Goal: Task Accomplishment & Management: Manage account settings

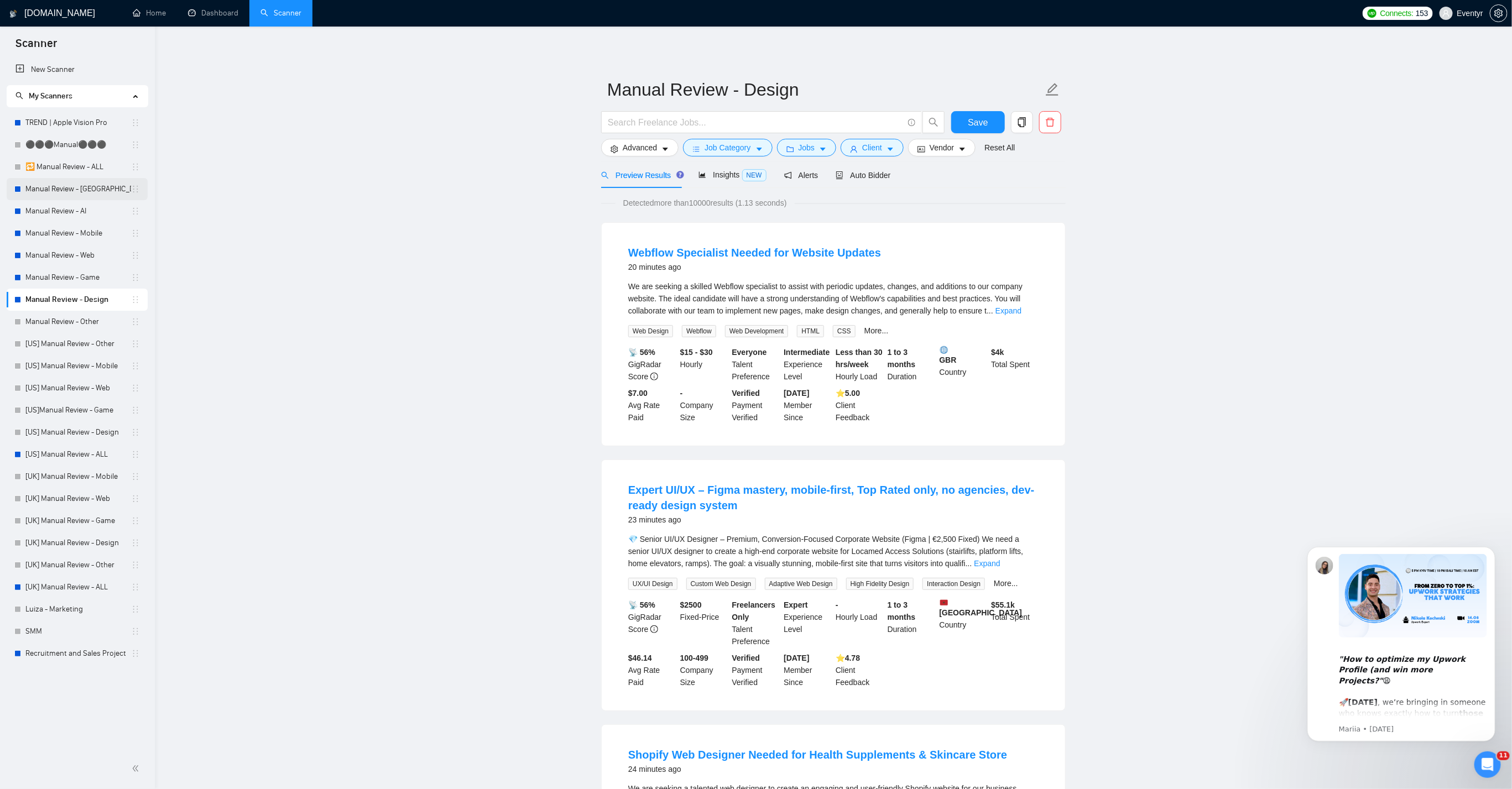
click at [65, 185] on link "Manual Review - [GEOGRAPHIC_DATA] & [GEOGRAPHIC_DATA]" at bounding box center [78, 190] width 106 height 23
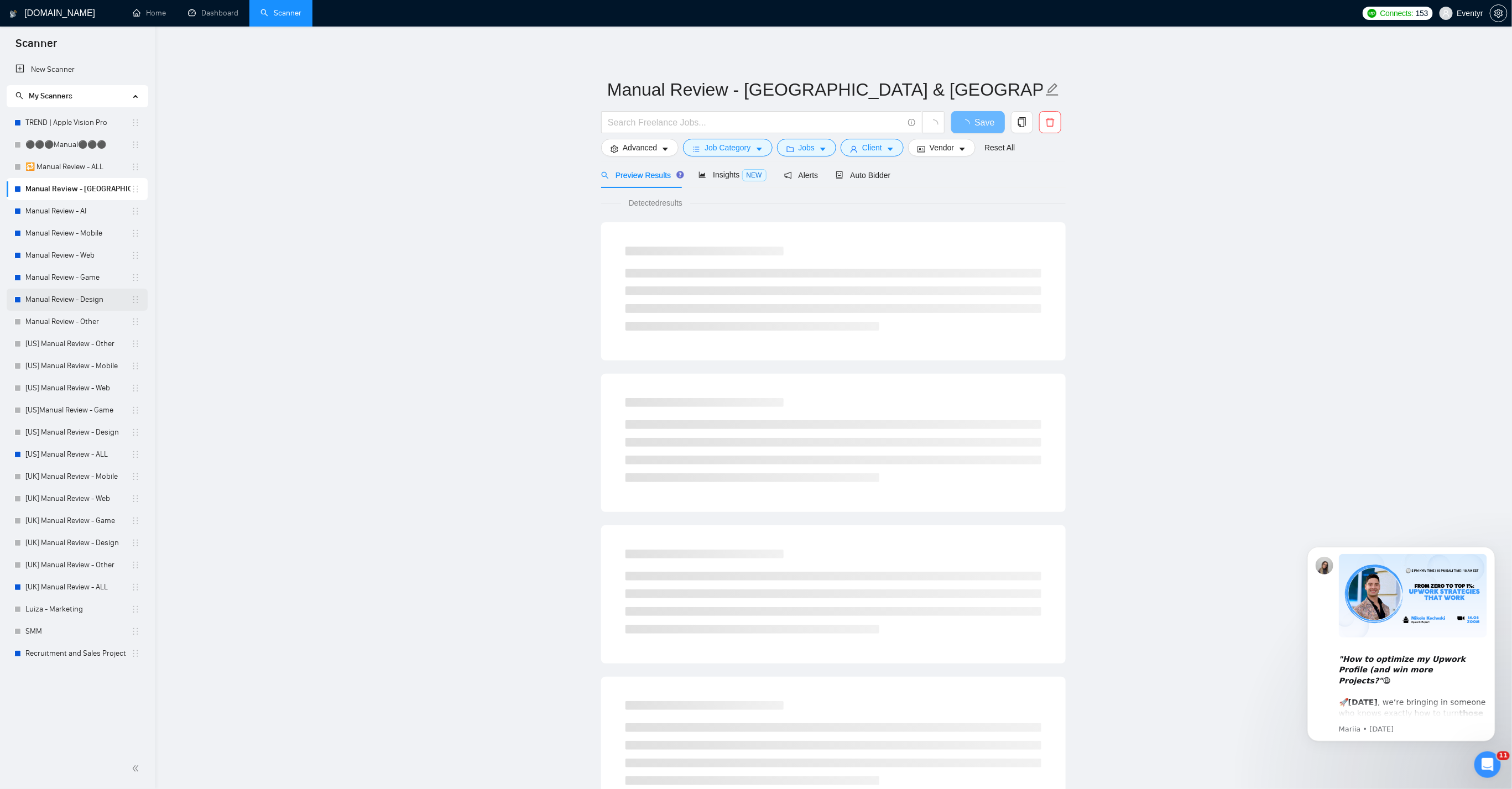
click at [78, 301] on link "Manual Review - Design" at bounding box center [78, 300] width 106 height 23
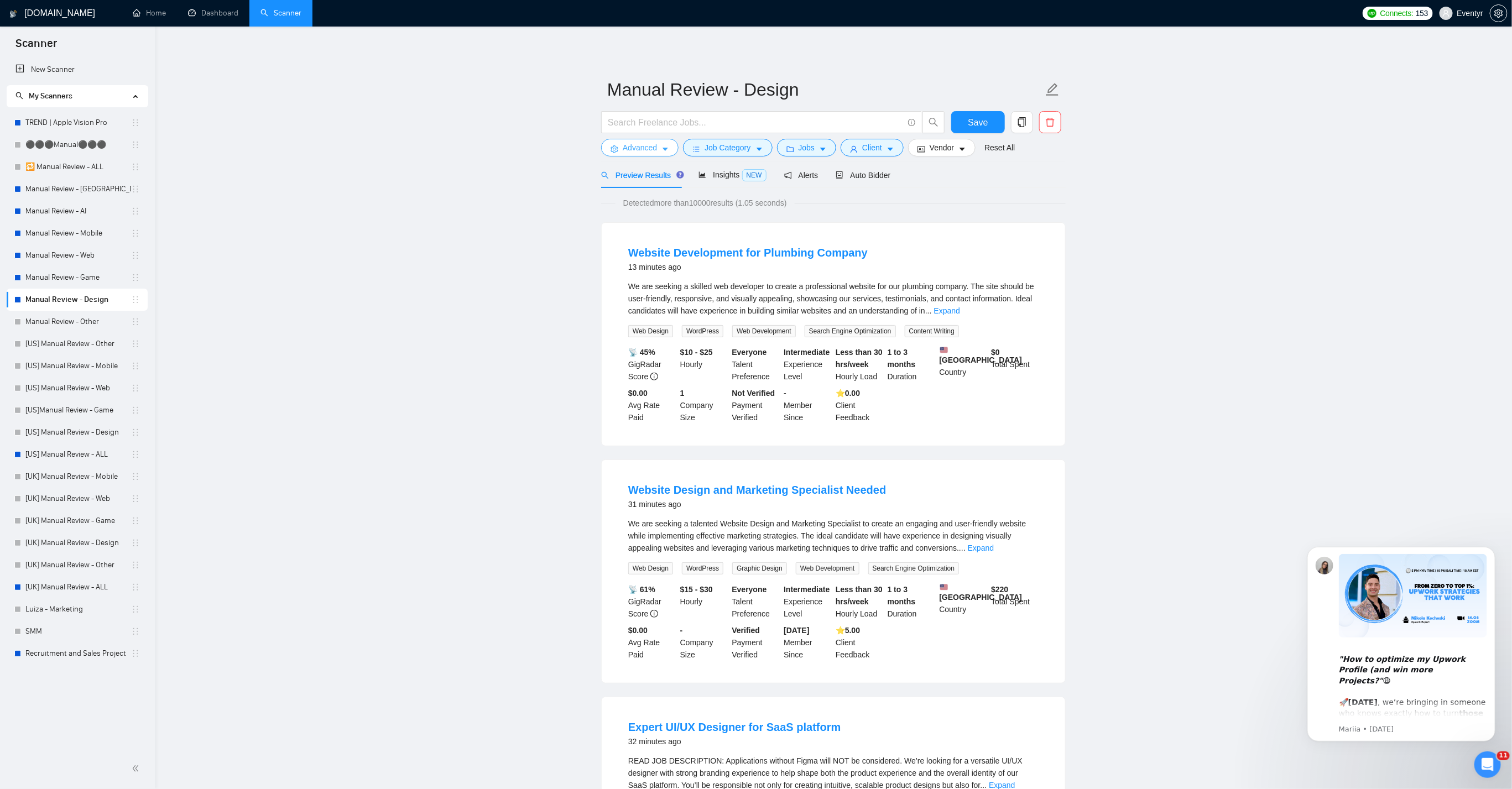
click at [652, 153] on button "Advanced" at bounding box center [639, 147] width 77 height 17
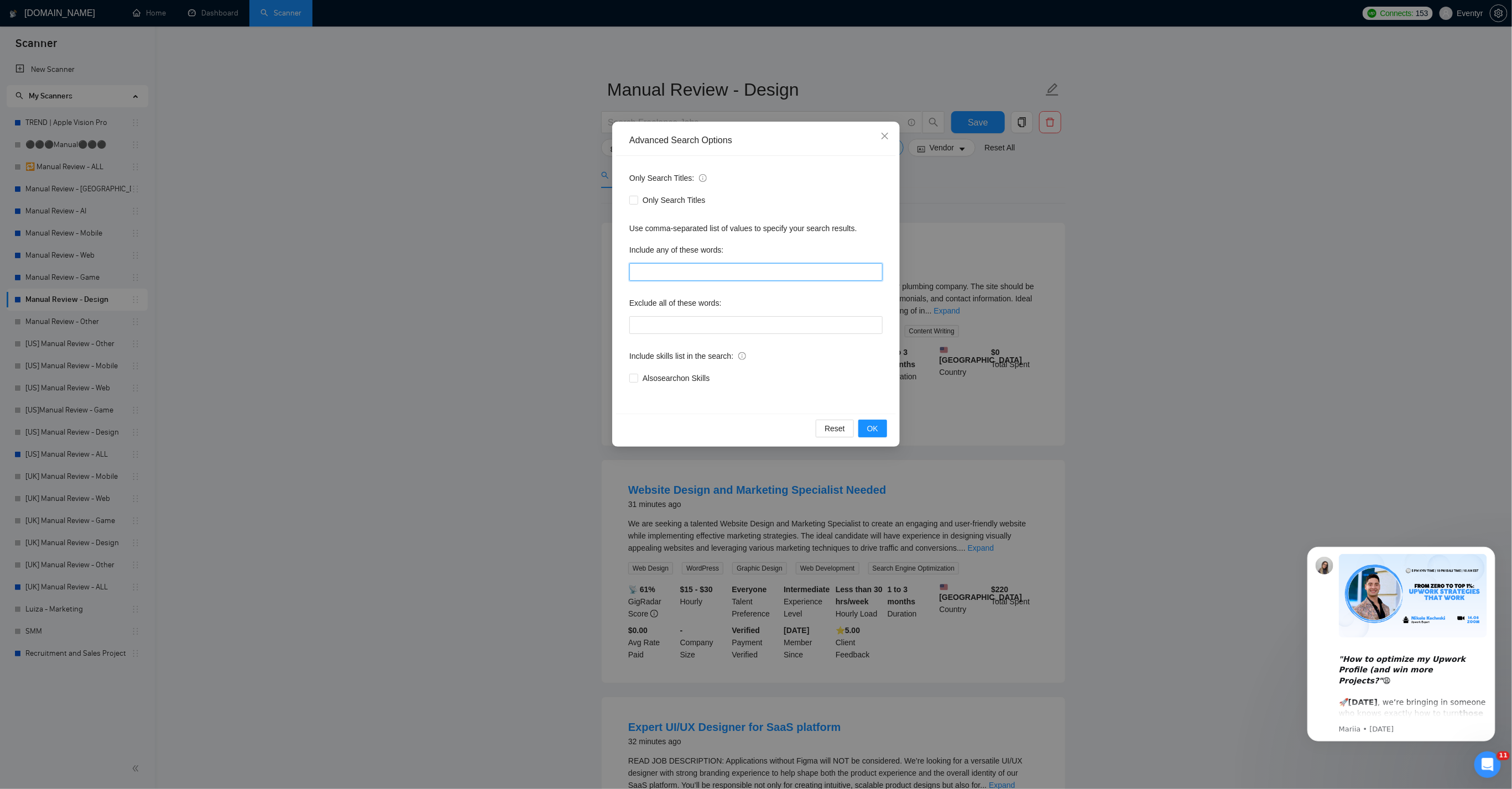
click at [652, 277] on input "text" at bounding box center [756, 272] width 253 height 17
type input "n8n"
click at [891, 133] on span "Close" at bounding box center [885, 136] width 29 height 29
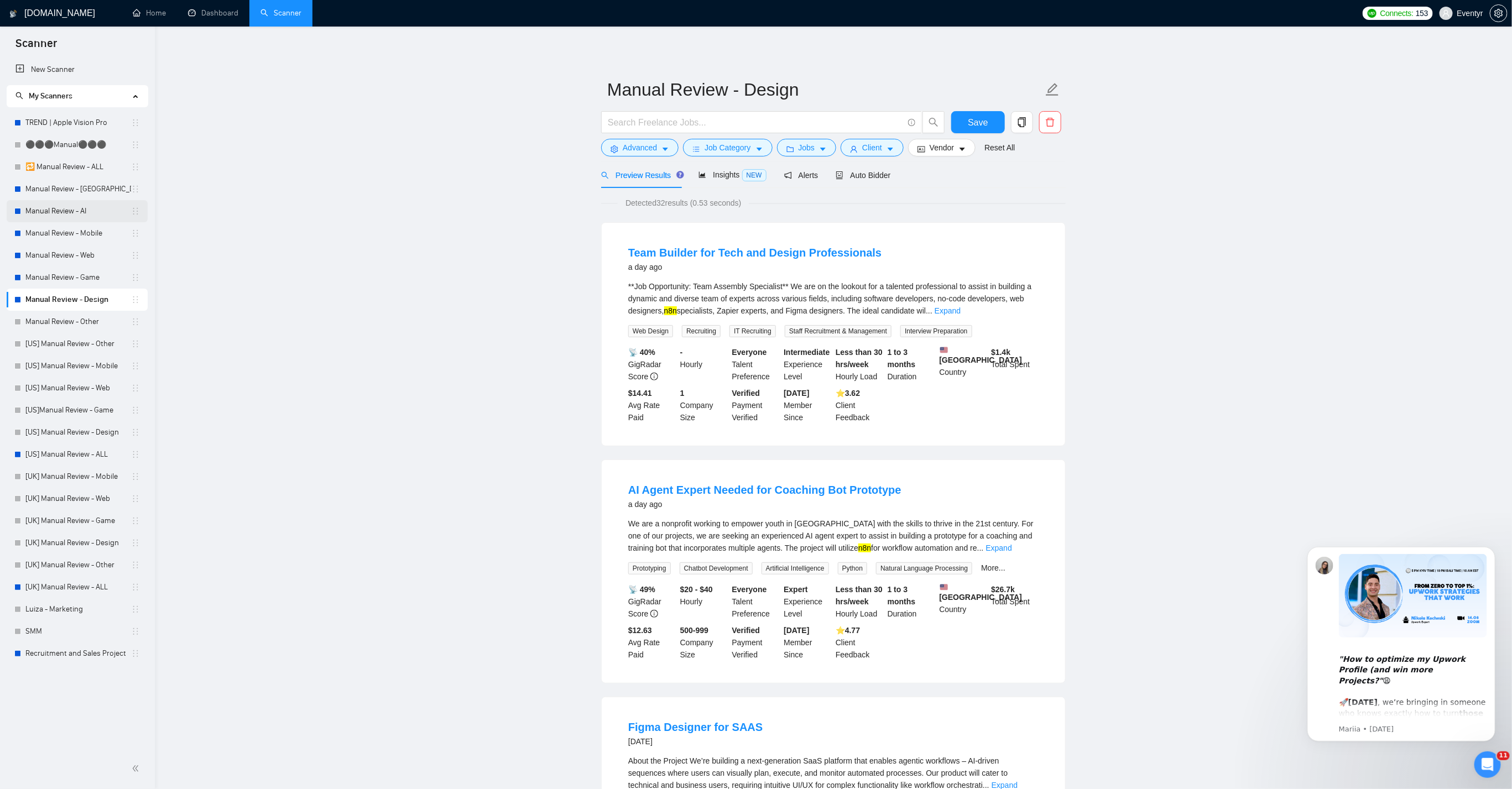
click at [56, 211] on link "Manual Review - AI" at bounding box center [78, 211] width 106 height 23
click at [641, 146] on span "Advanced" at bounding box center [640, 147] width 35 height 12
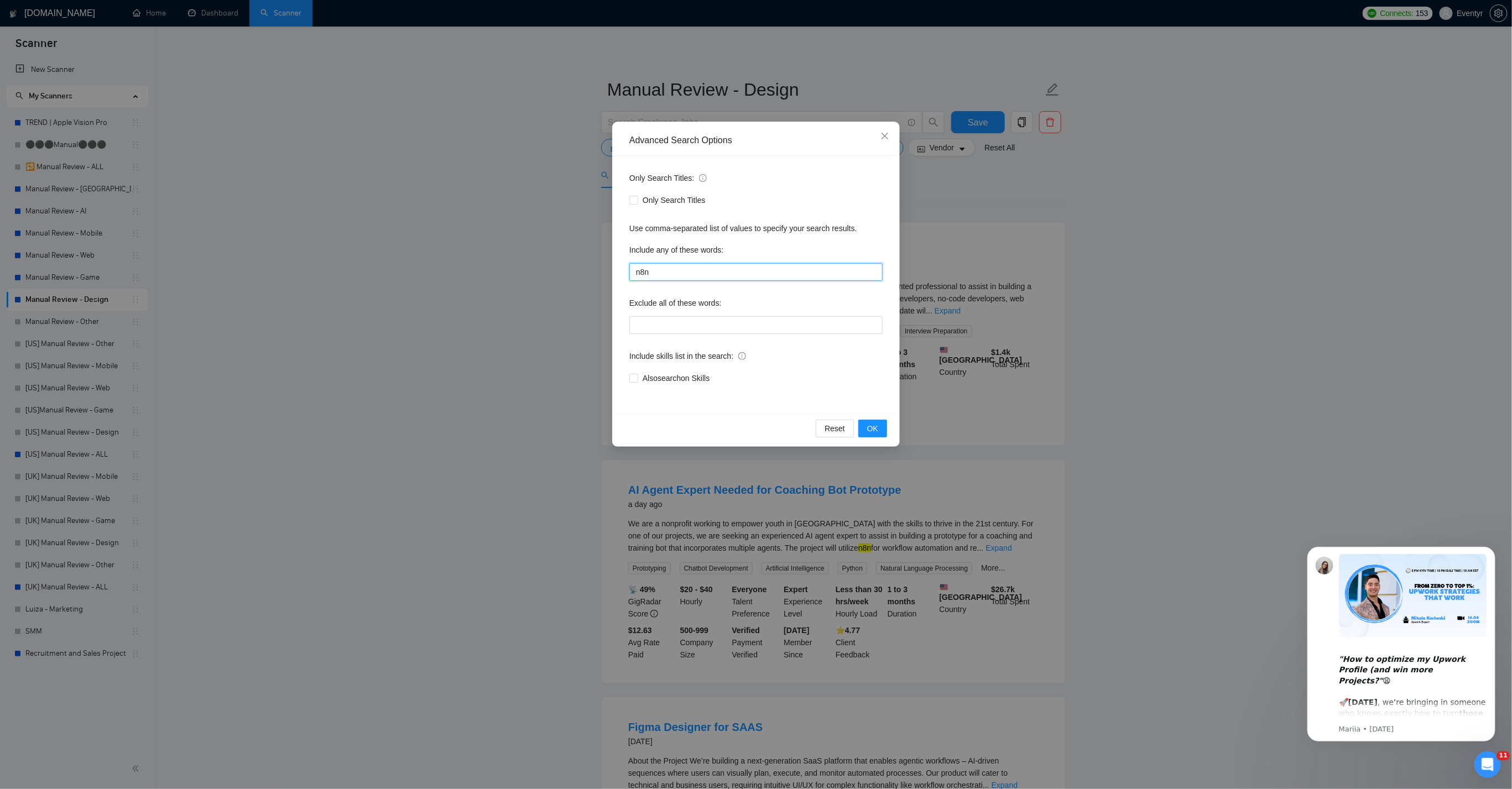
click at [672, 271] on input "n8n" at bounding box center [756, 272] width 253 height 17
click at [659, 324] on input "text" at bounding box center [756, 325] width 253 height 17
paste input "n8n"
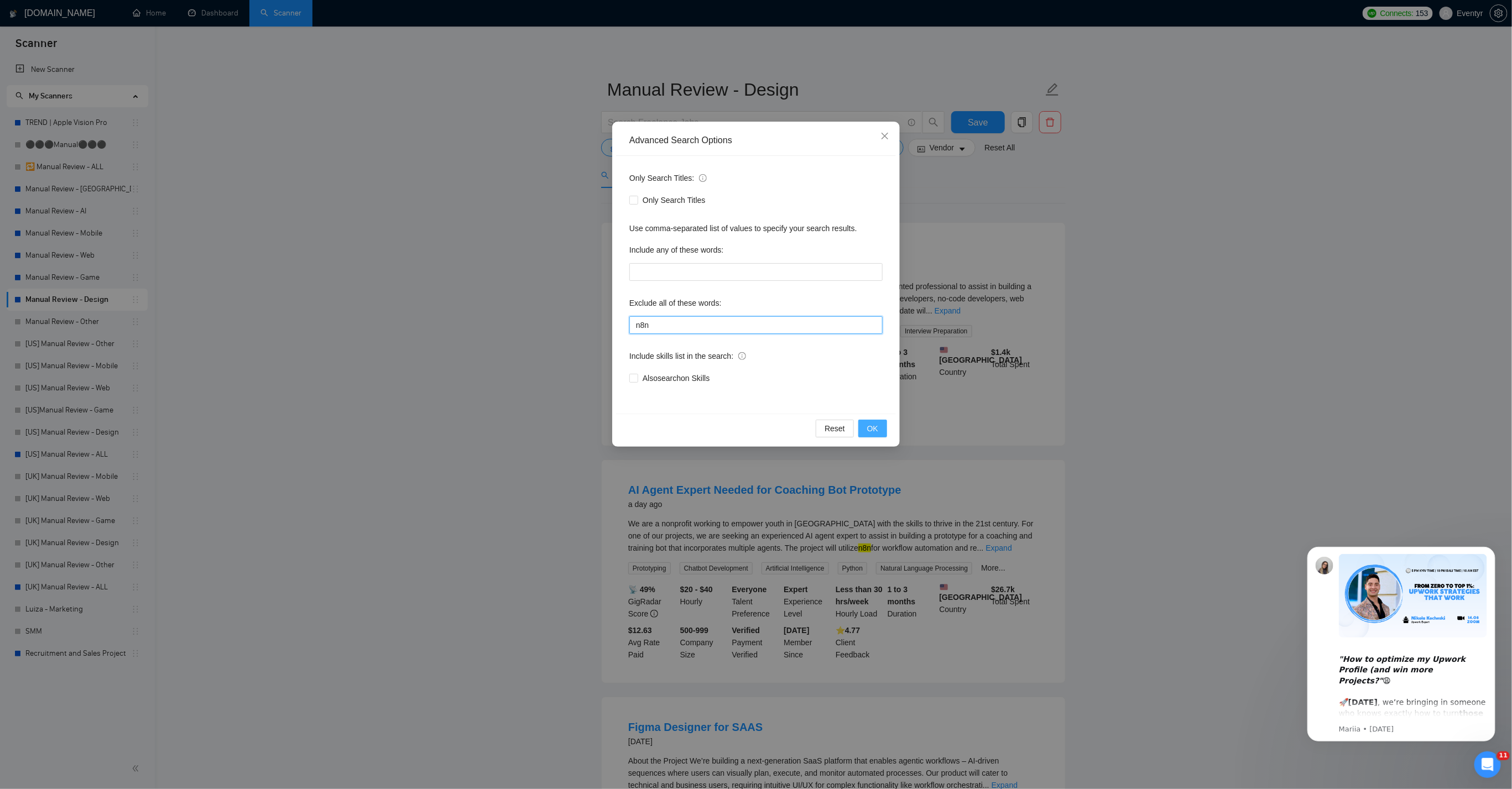
type input "n8n"
click at [873, 435] on button "OK" at bounding box center [873, 428] width 29 height 17
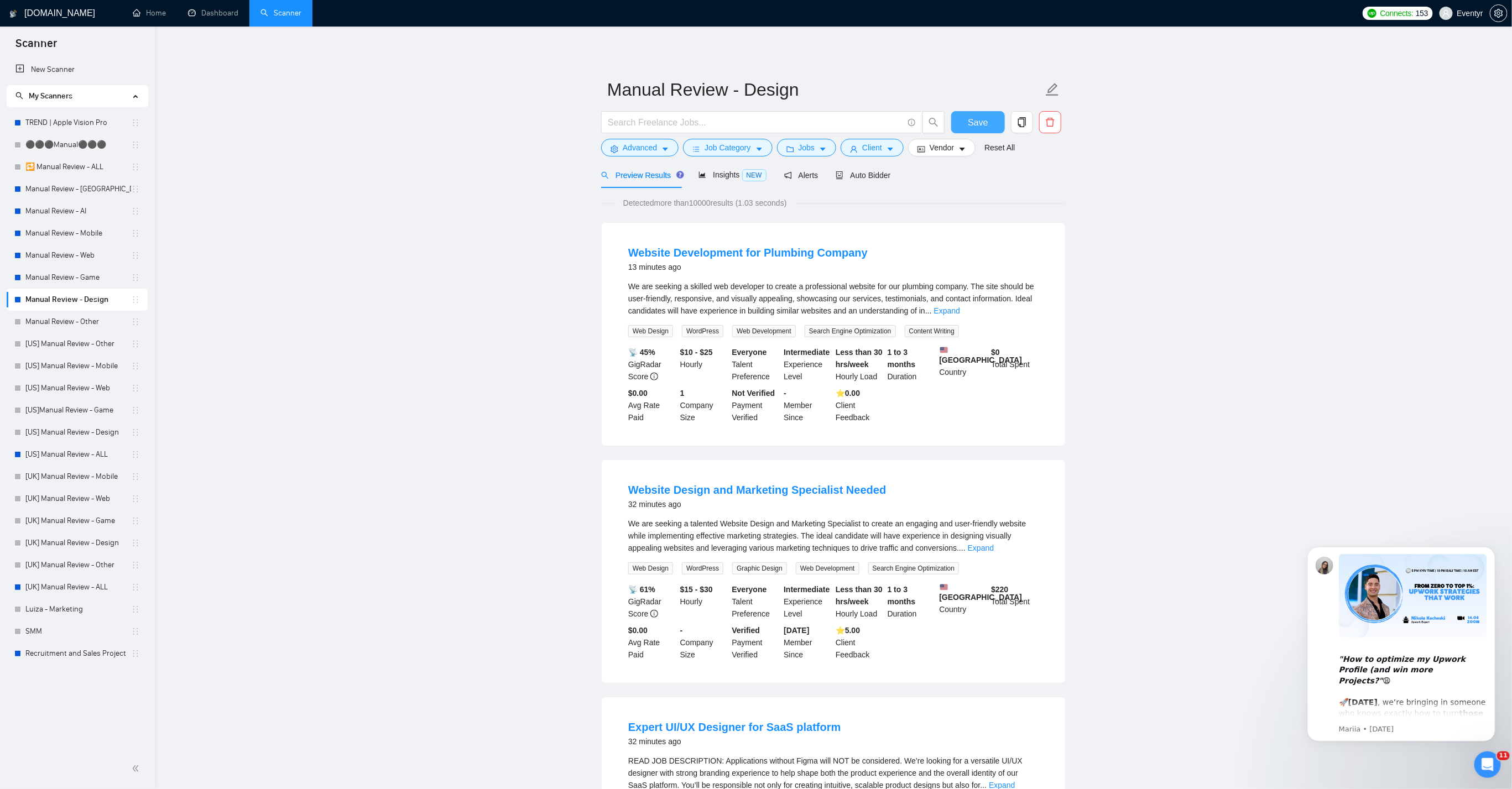
click at [969, 122] on span "Save" at bounding box center [977, 122] width 20 height 14
click at [90, 271] on link "Manual Review - Game" at bounding box center [78, 278] width 106 height 23
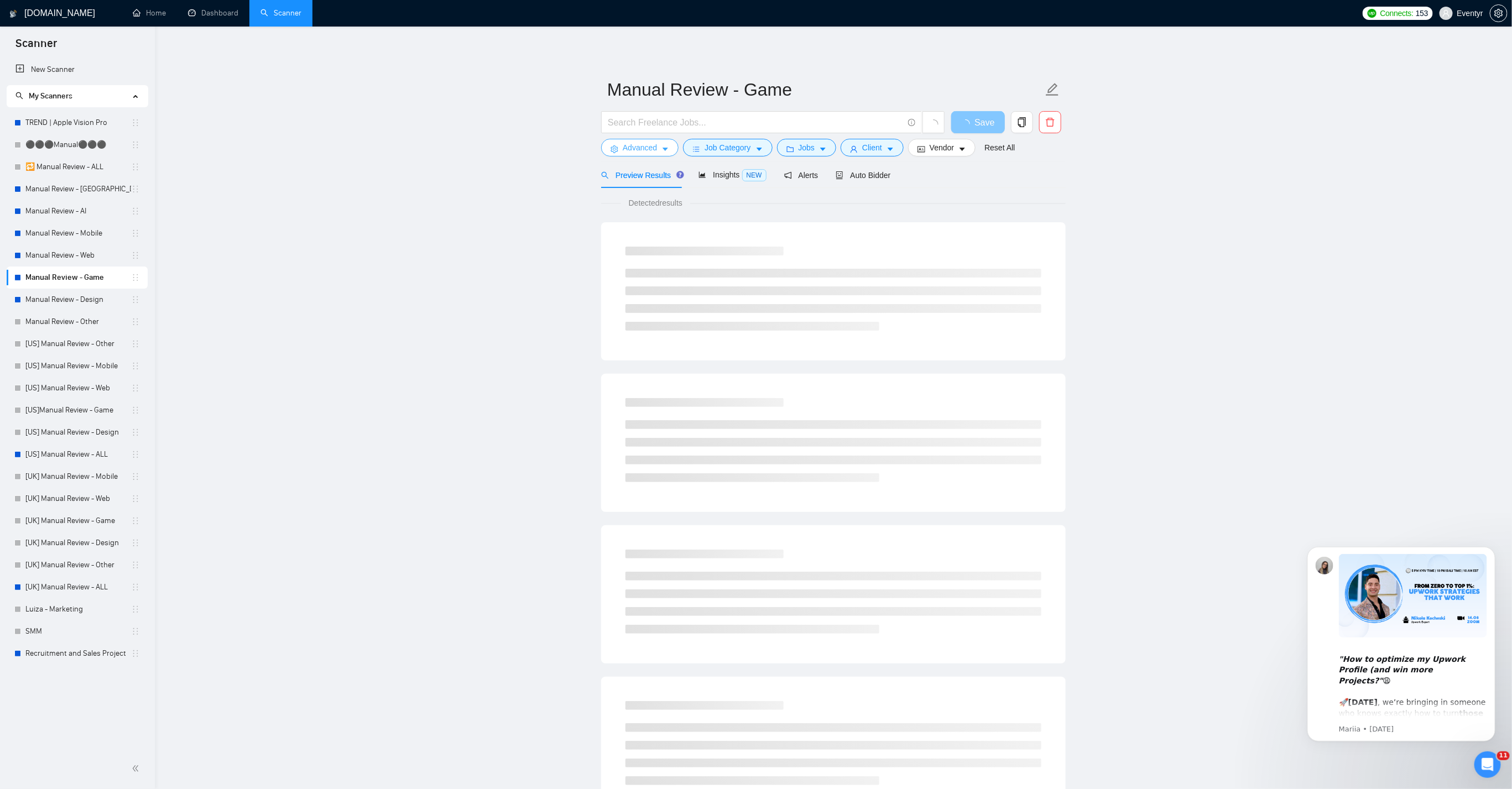
click at [672, 150] on button "Advanced" at bounding box center [639, 147] width 77 height 17
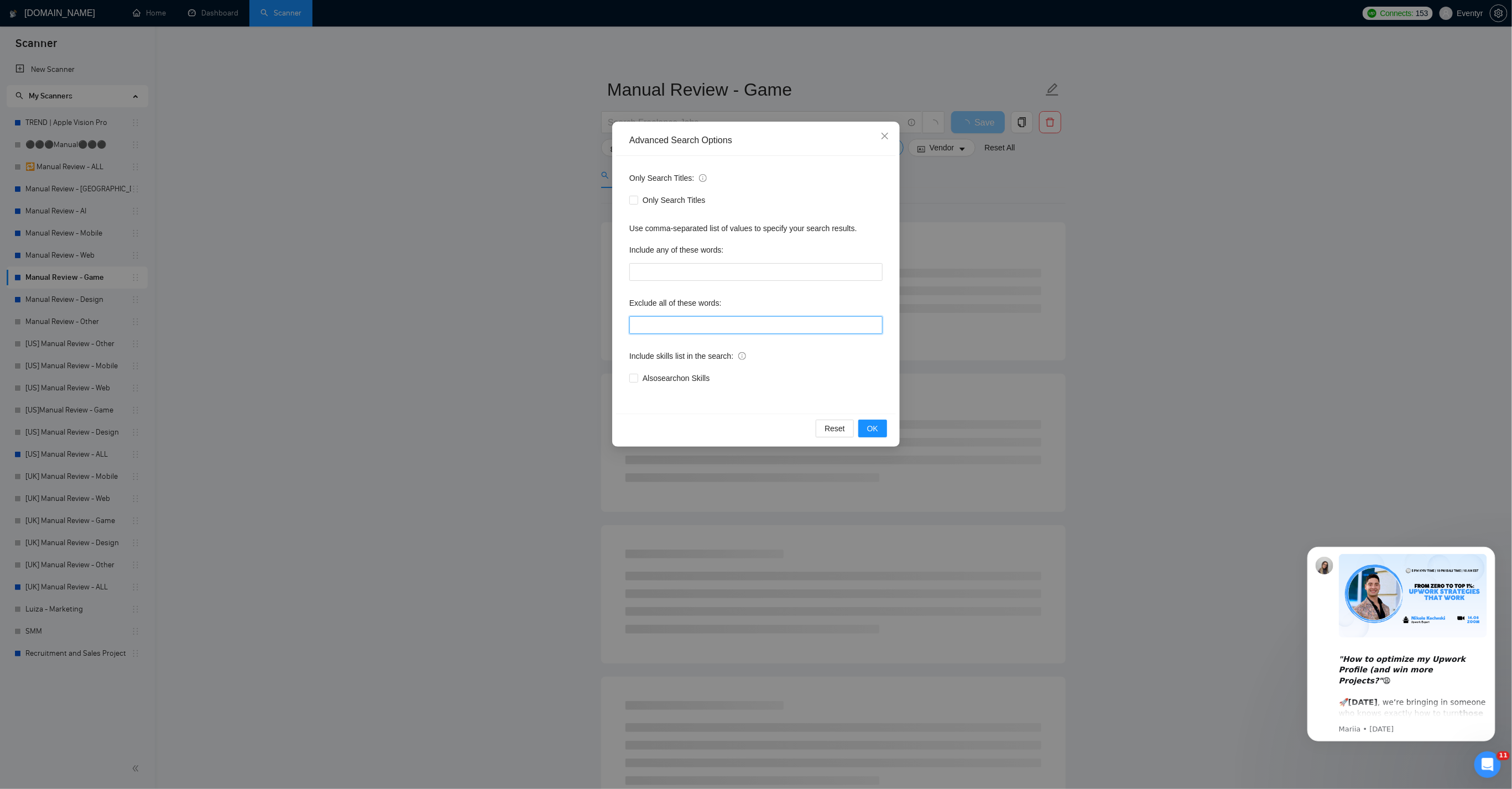
click at [649, 320] on input "text" at bounding box center [756, 325] width 253 height 17
paste input "n8n"
type input "n8n"
click at [875, 426] on span "OK" at bounding box center [873, 429] width 11 height 12
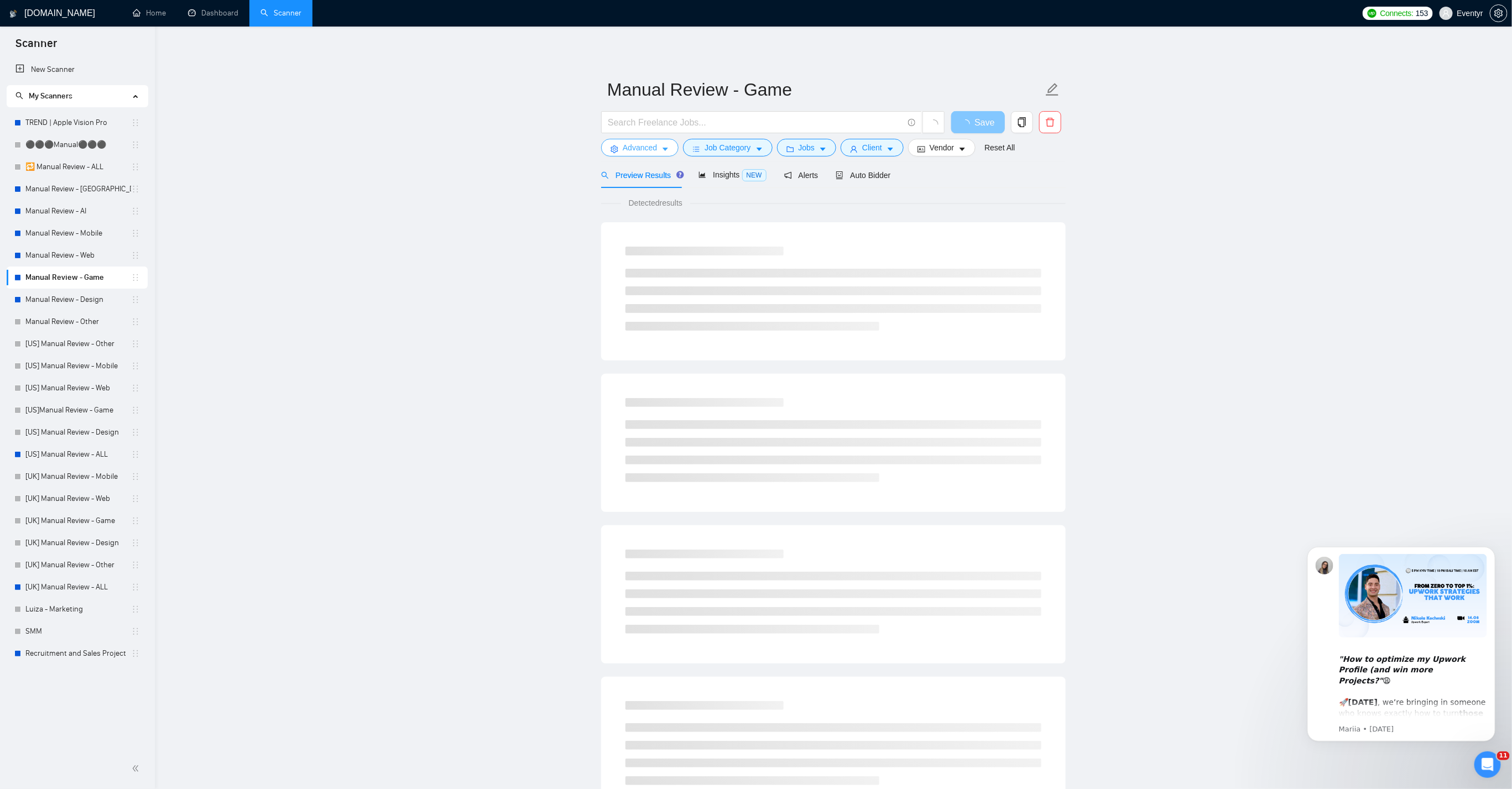
click at [646, 146] on span "Advanced" at bounding box center [640, 147] width 35 height 12
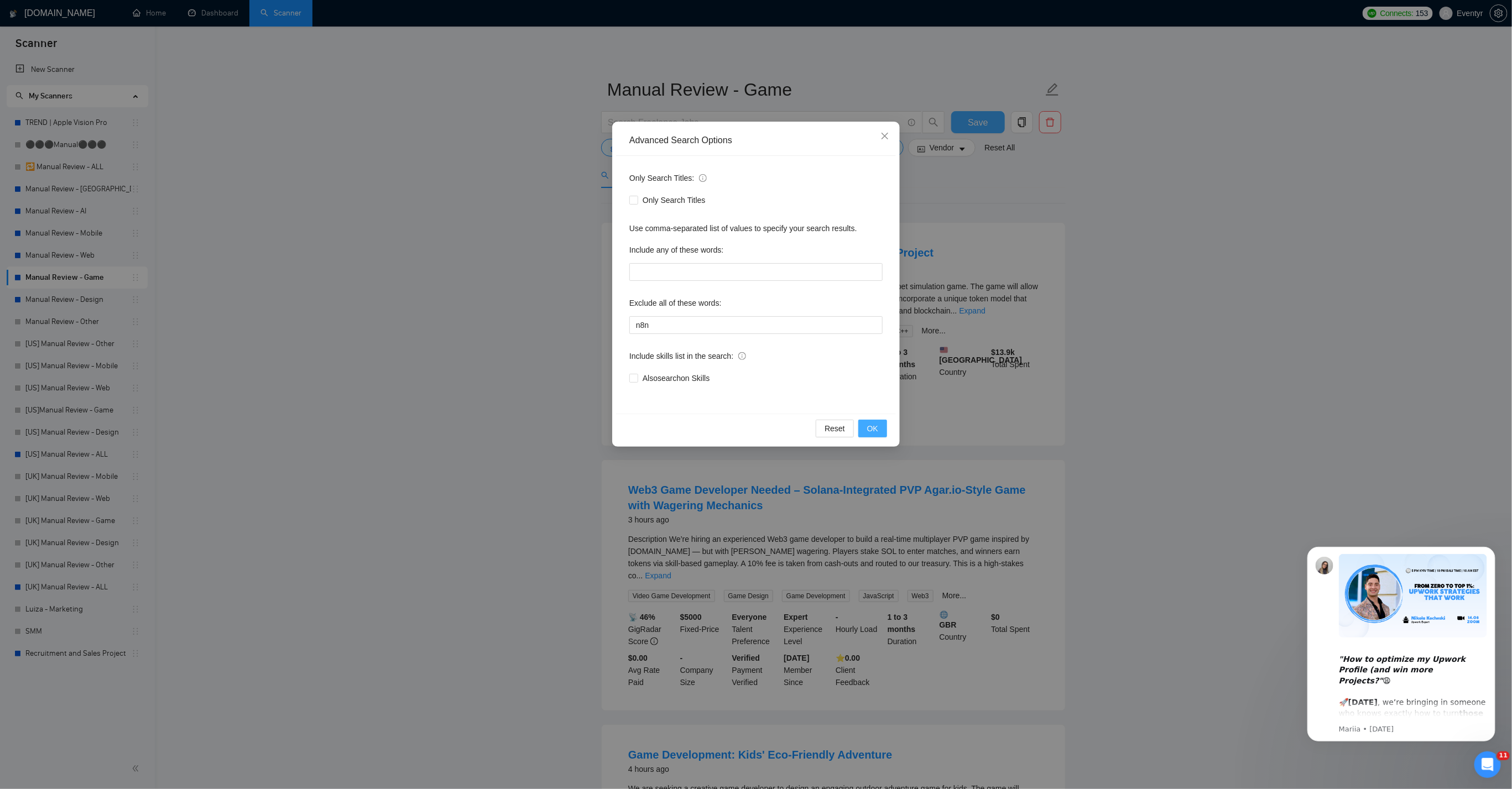
click at [881, 429] on button "OK" at bounding box center [873, 428] width 29 height 17
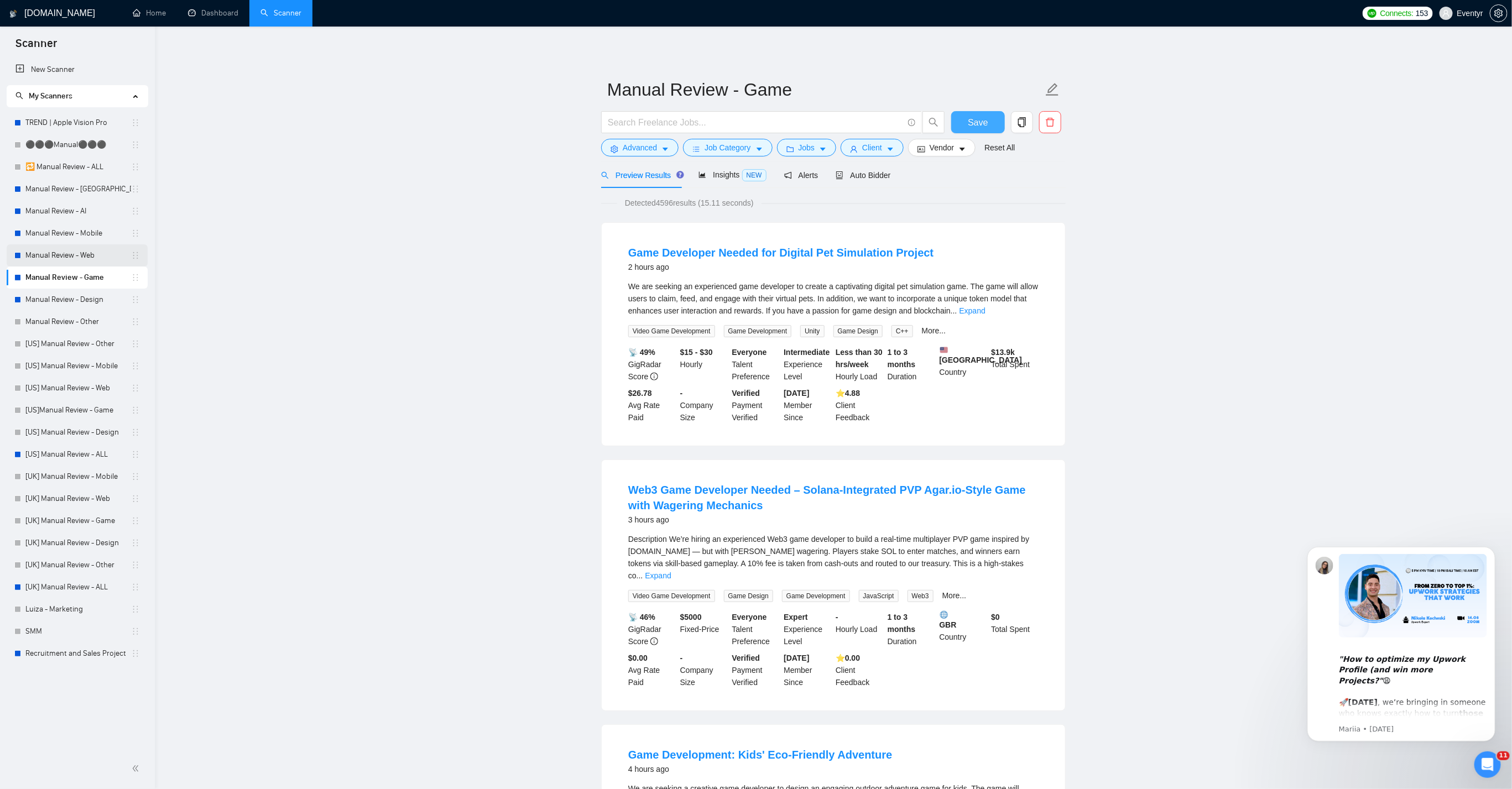
click at [61, 248] on link "Manual Review - Web" at bounding box center [78, 255] width 106 height 23
click at [965, 122] on button "Save" at bounding box center [978, 122] width 54 height 23
click at [67, 260] on link "Manual Review - Web" at bounding box center [78, 255] width 106 height 23
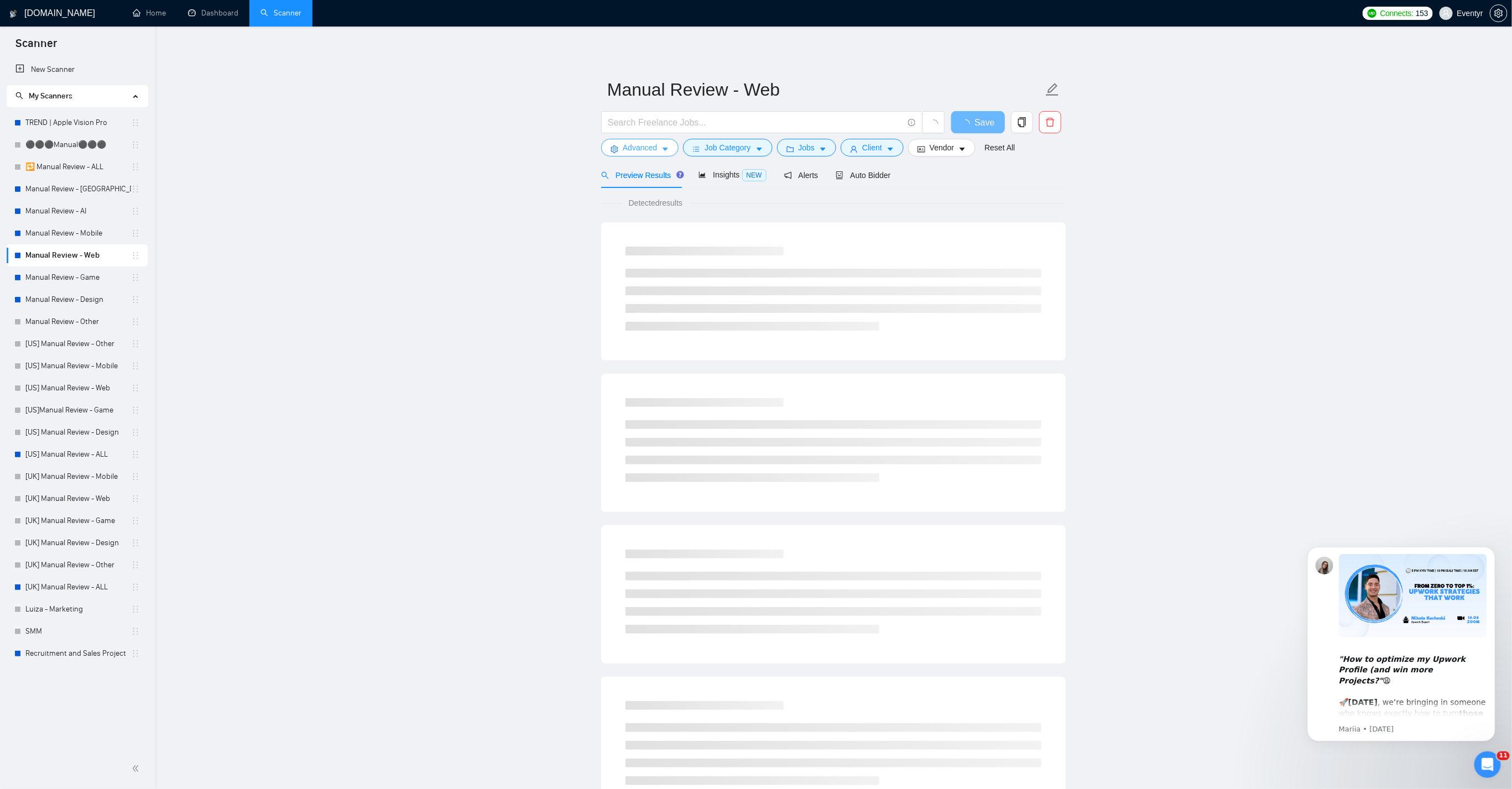
click at [646, 145] on span "Advanced" at bounding box center [640, 147] width 35 height 12
click at [625, 141] on span "Advanced" at bounding box center [640, 147] width 35 height 12
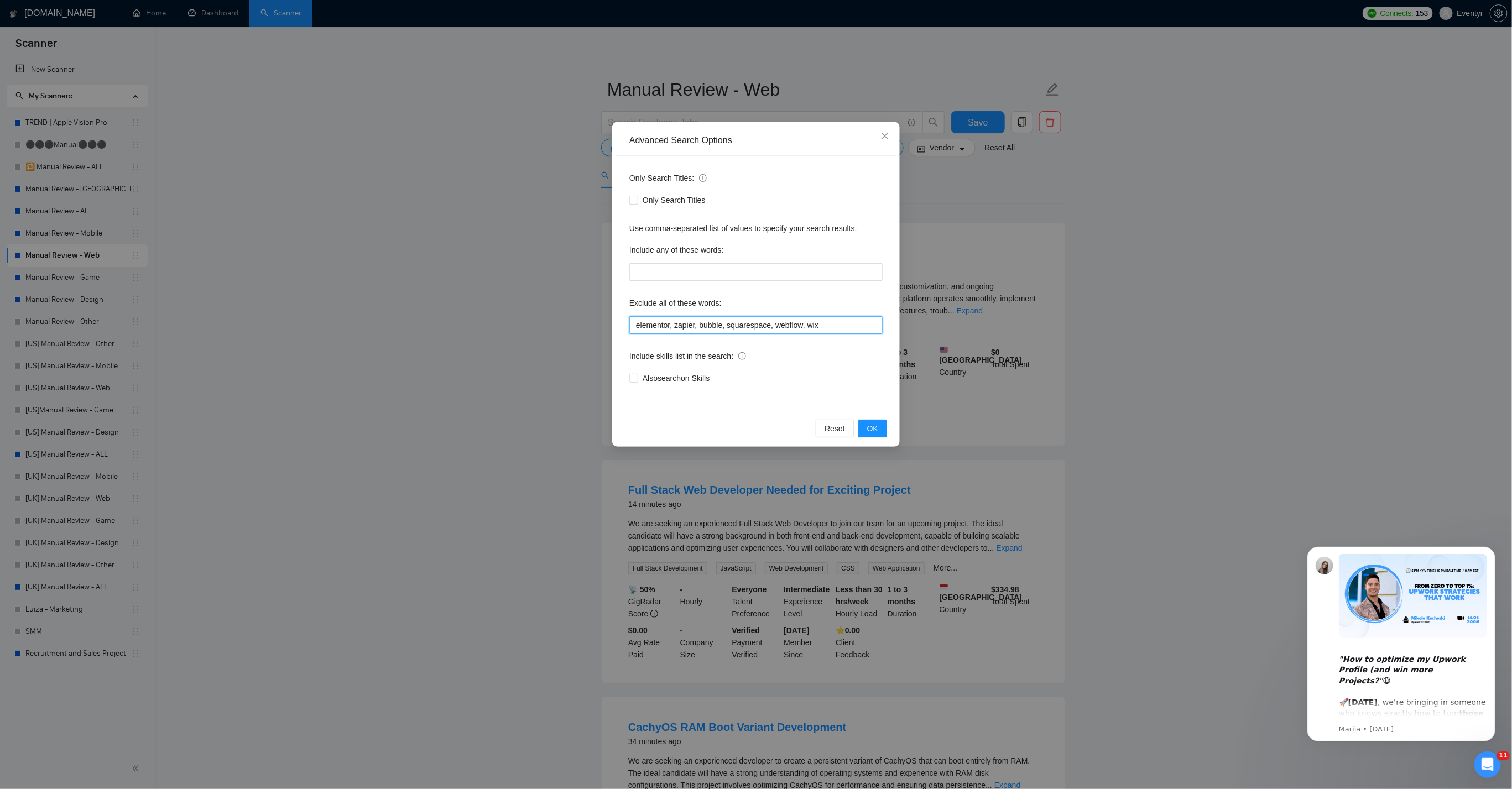
click at [837, 328] on input "elementor, zapier, bubble, squarespace, webflow, wix" at bounding box center [756, 325] width 253 height 17
type input "elementor, zapier, bubble, squarespace, webflow, wix, n8n"
click at [878, 431] on span "OK" at bounding box center [873, 429] width 11 height 12
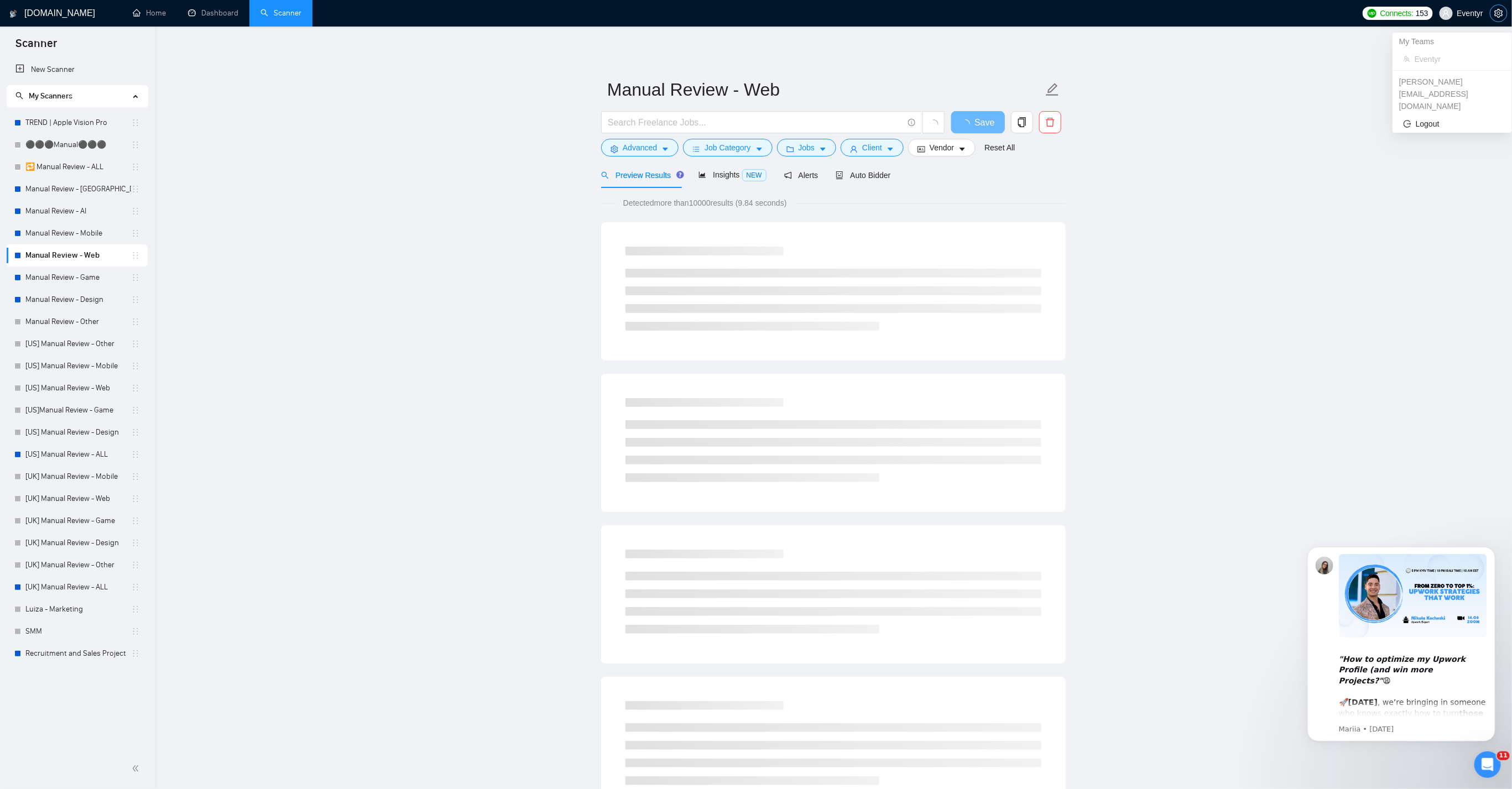
click at [1496, 12] on icon "setting" at bounding box center [1499, 13] width 9 height 9
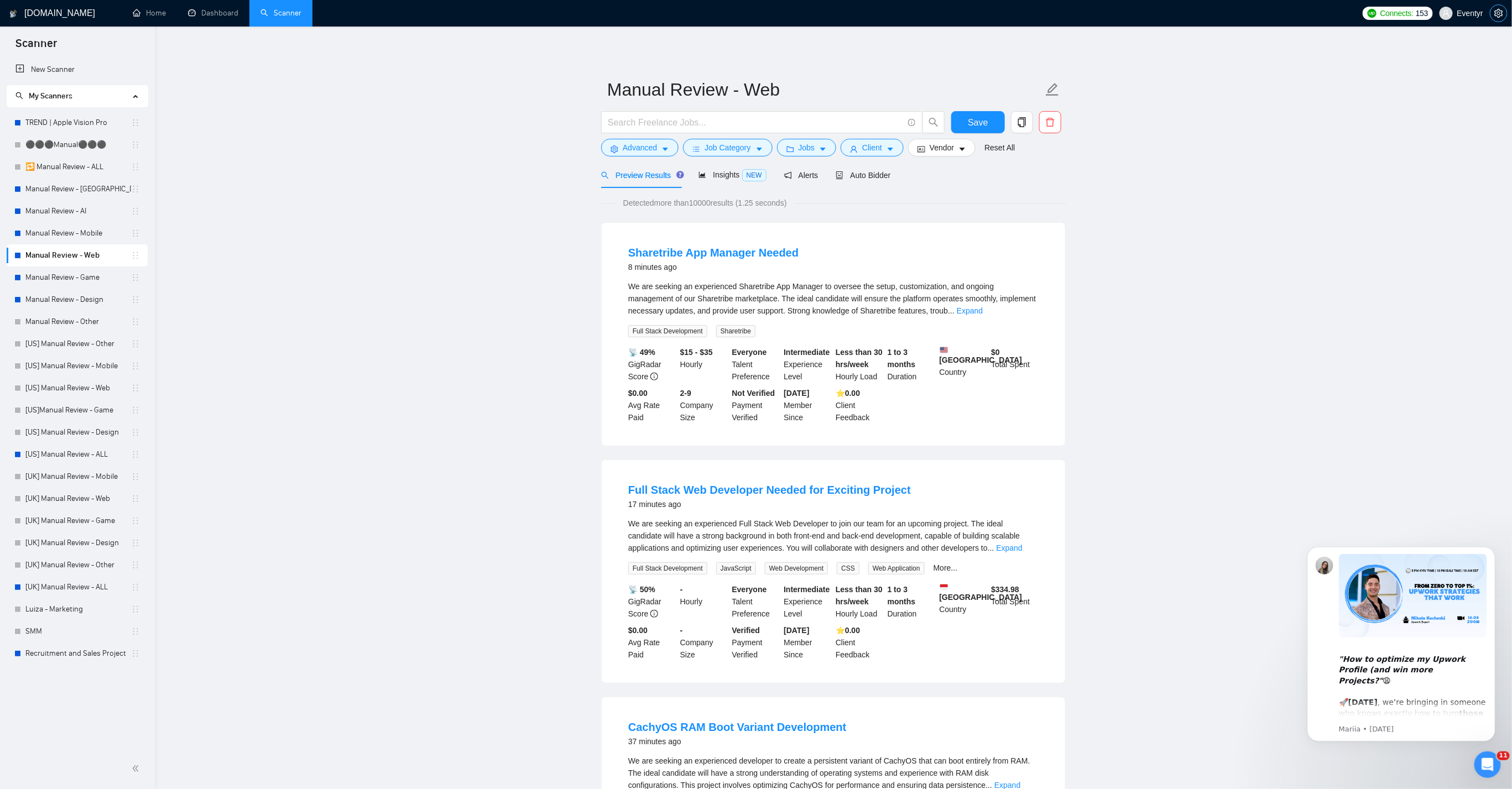
click at [1502, 10] on icon "setting" at bounding box center [1499, 13] width 9 height 9
click at [1498, 18] on button "button" at bounding box center [1499, 13] width 17 height 17
click at [977, 128] on span "Save" at bounding box center [977, 122] width 20 height 14
click at [1500, 16] on icon "setting" at bounding box center [1499, 13] width 9 height 9
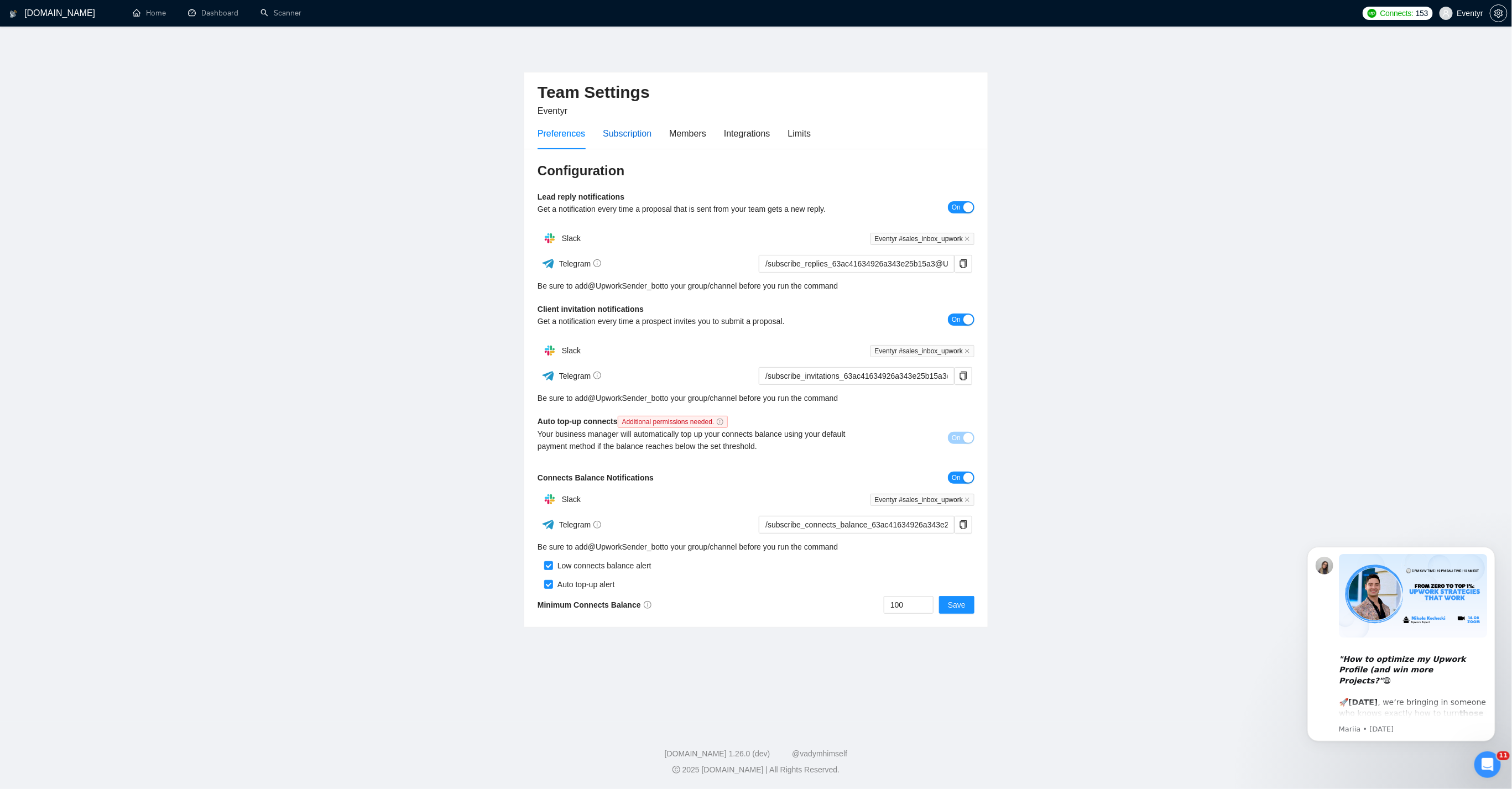
click at [640, 134] on div "Subscription" at bounding box center [627, 133] width 49 height 14
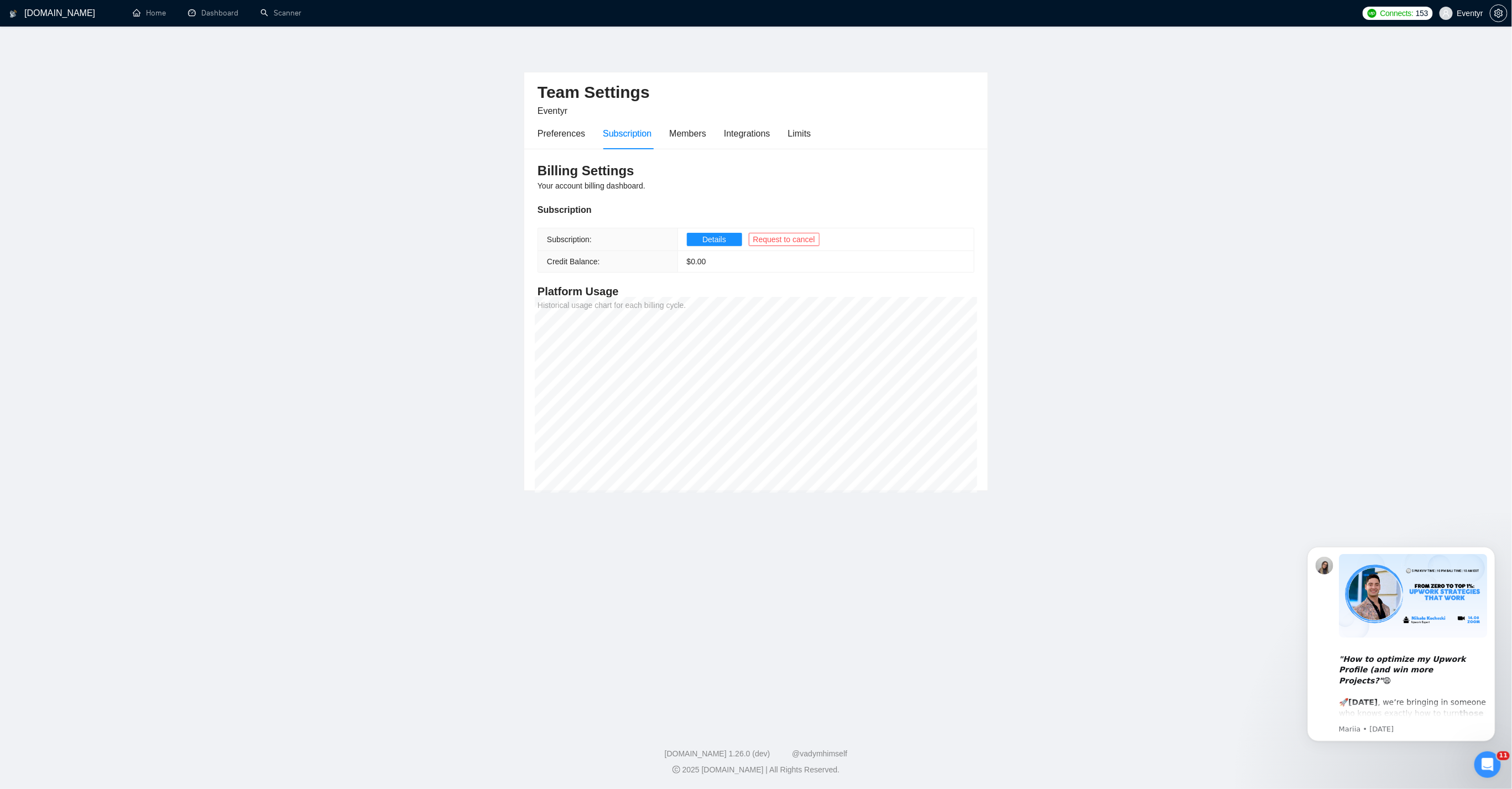
click at [670, 139] on div "Preferences Subscription Members Integrations Limits" at bounding box center [673, 133] width 273 height 31
click at [683, 138] on div "Members" at bounding box center [687, 133] width 37 height 14
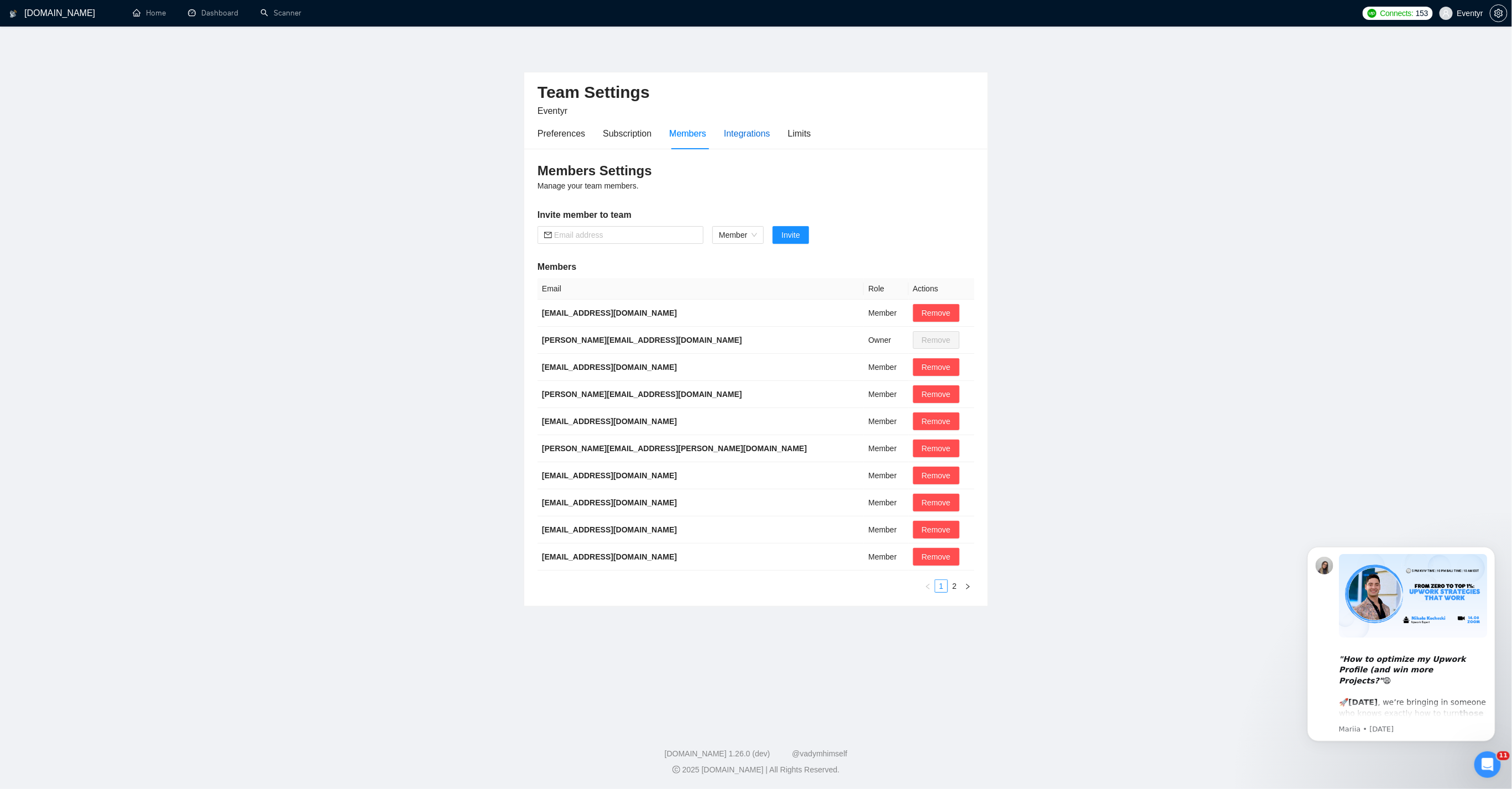
click at [750, 134] on div "Integrations" at bounding box center [748, 133] width 47 height 14
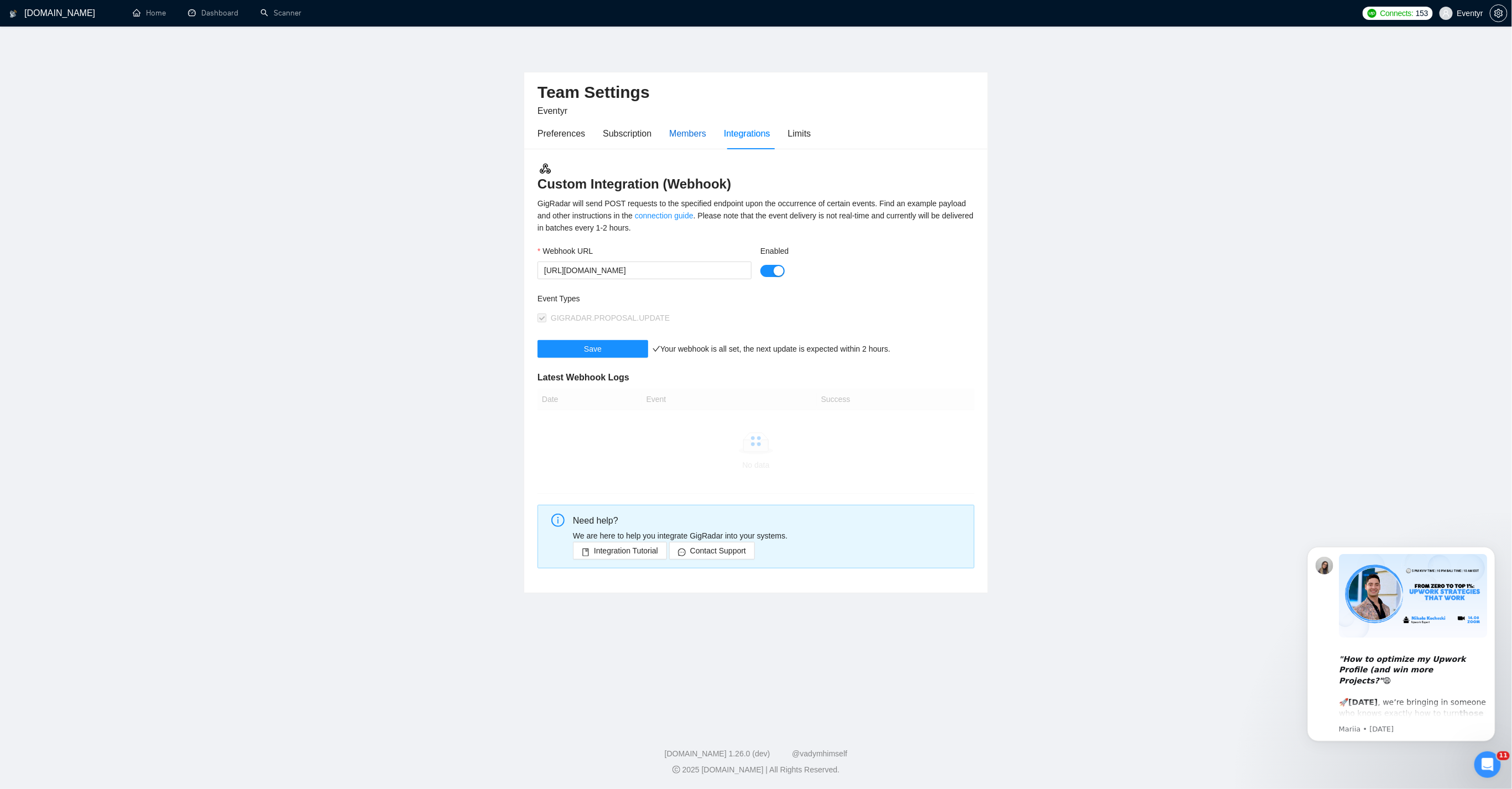
click at [706, 135] on div "Members" at bounding box center [687, 133] width 37 height 14
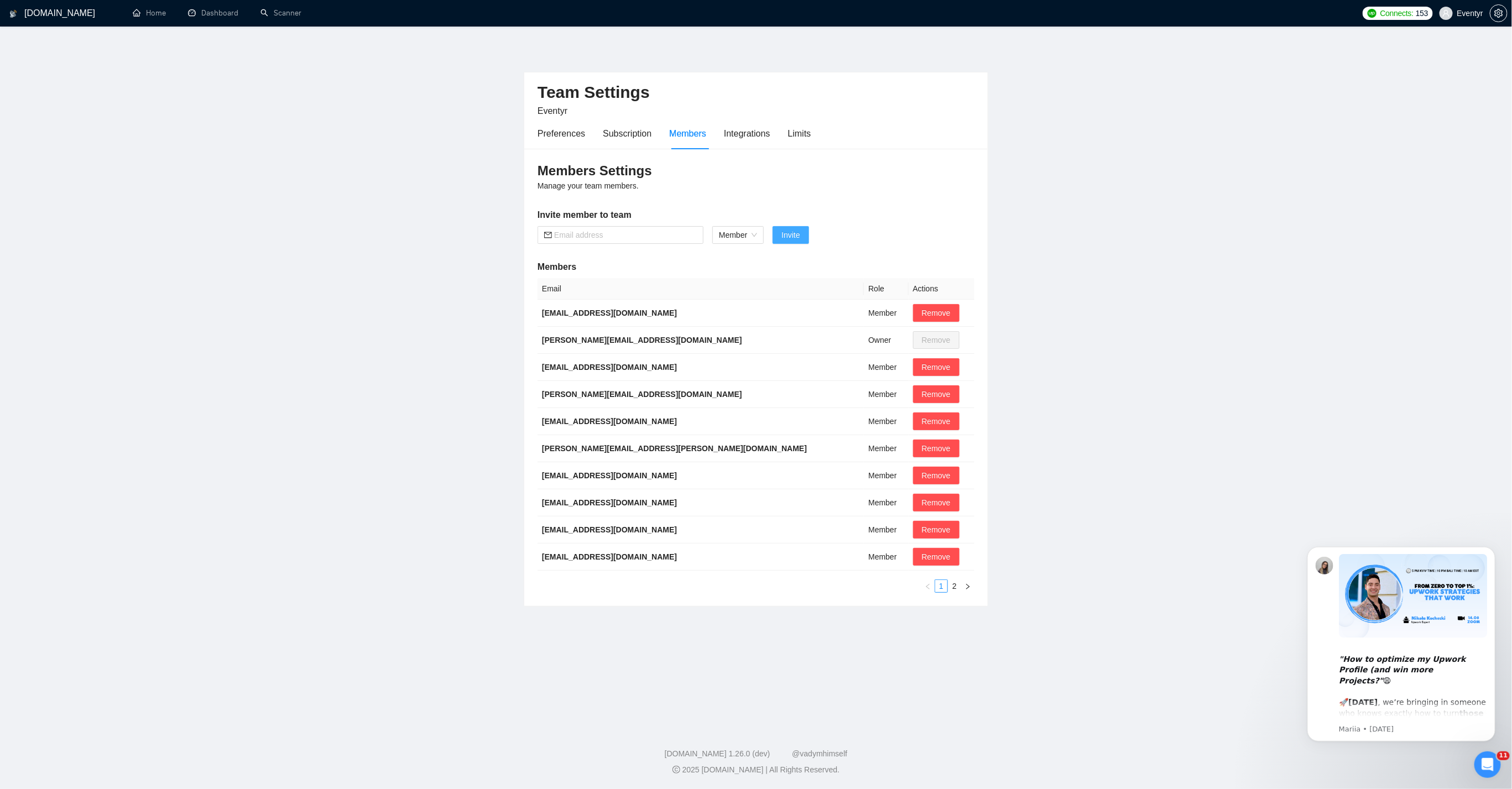
click at [789, 236] on span "Invite" at bounding box center [790, 235] width 18 height 12
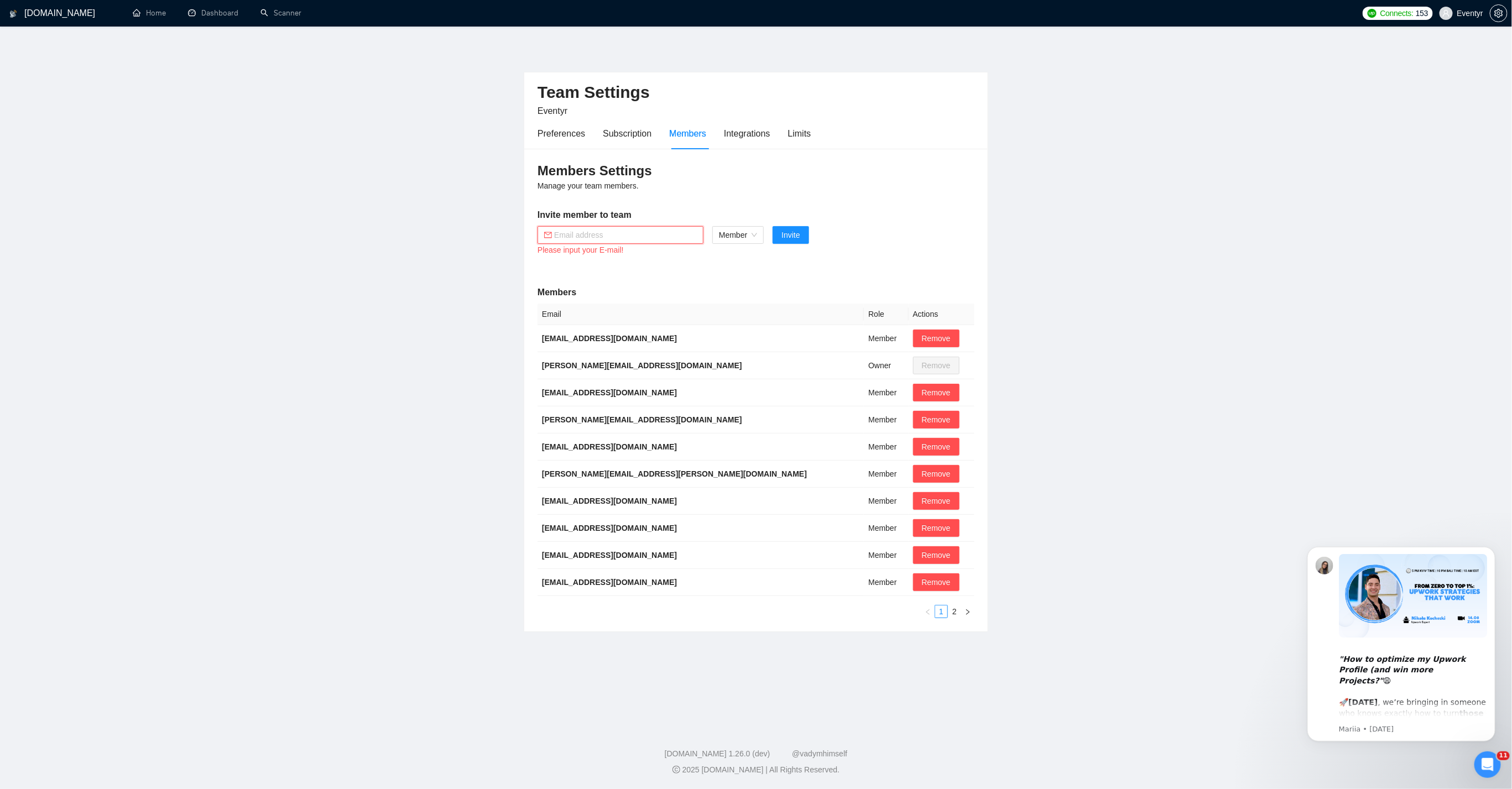
click at [625, 236] on input "text" at bounding box center [626, 235] width 143 height 12
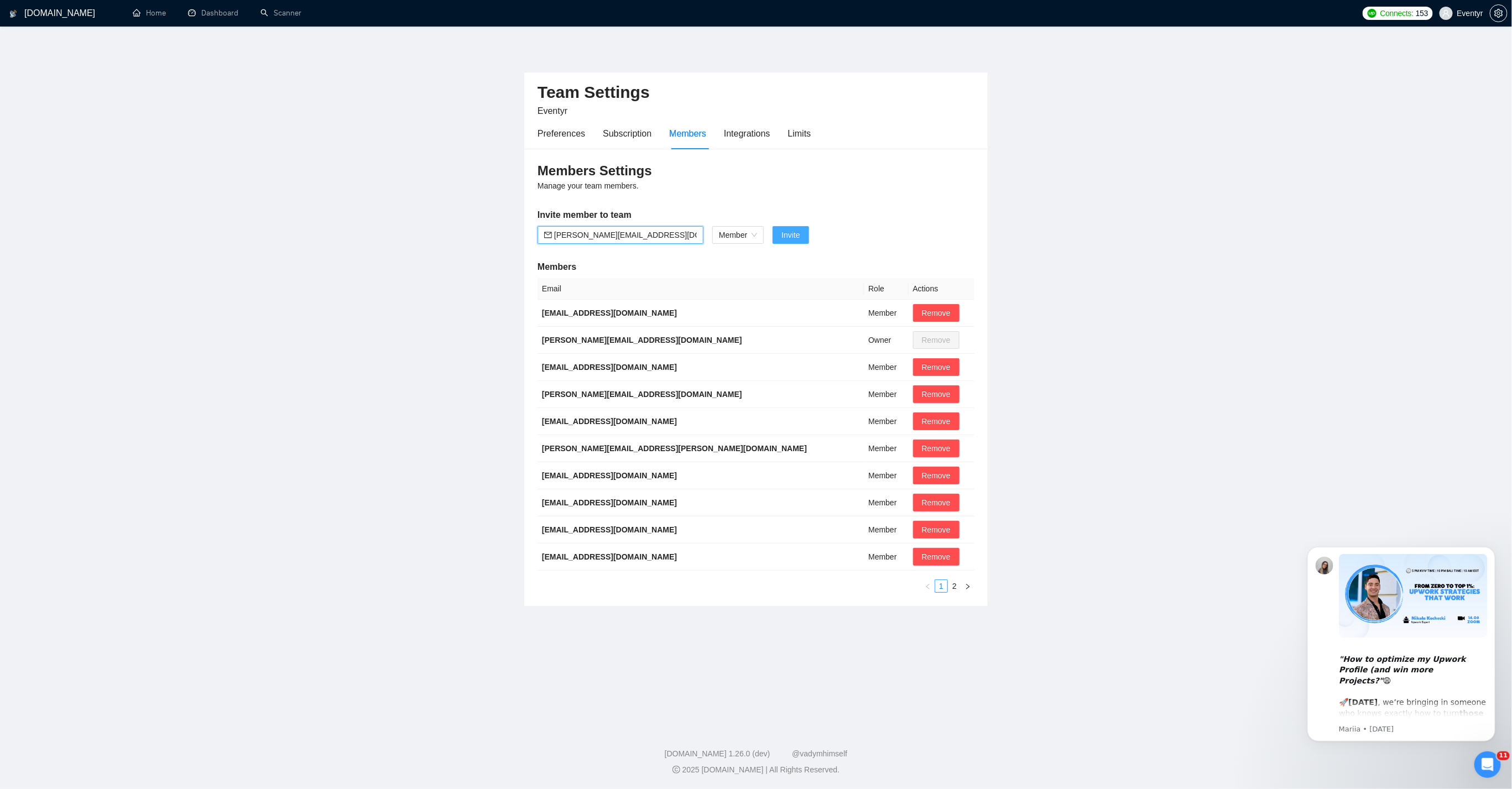
type input "[PERSON_NAME][EMAIL_ADDRESS][DOMAIN_NAME]"
click at [799, 233] on span "Invite" at bounding box center [790, 235] width 18 height 12
